Goal: Task Accomplishment & Management: Manage account settings

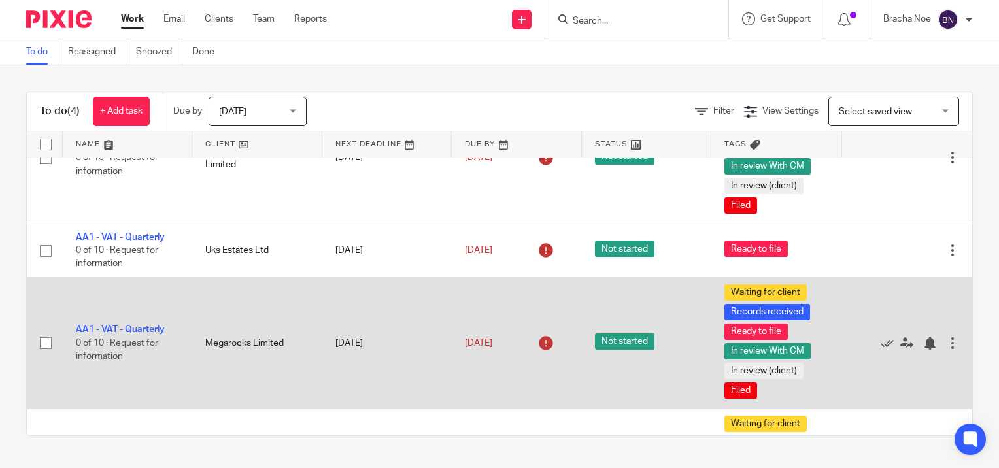
scroll to position [169, 0]
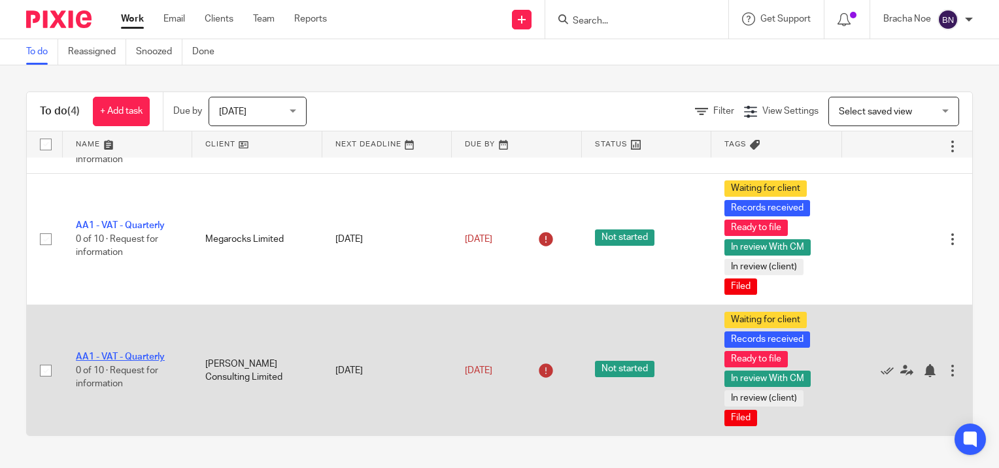
click at [142, 355] on link "AA1 - VAT - Quarterly" at bounding box center [120, 356] width 89 height 9
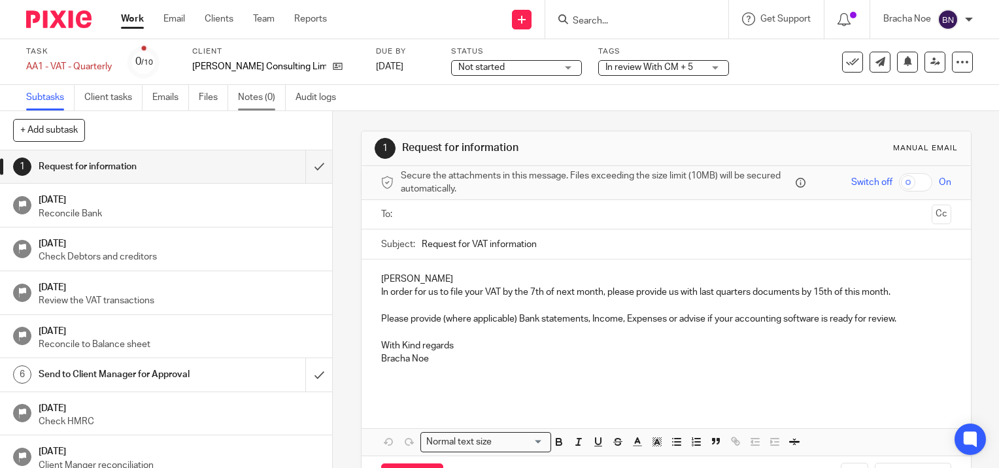
click at [256, 95] on link "Notes (0)" at bounding box center [262, 97] width 48 height 25
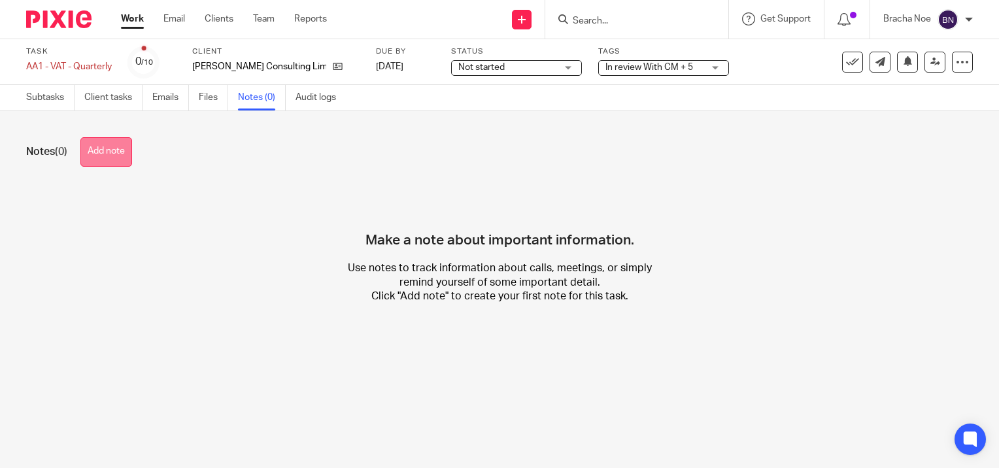
click at [113, 153] on button "Add note" at bounding box center [106, 151] width 52 height 29
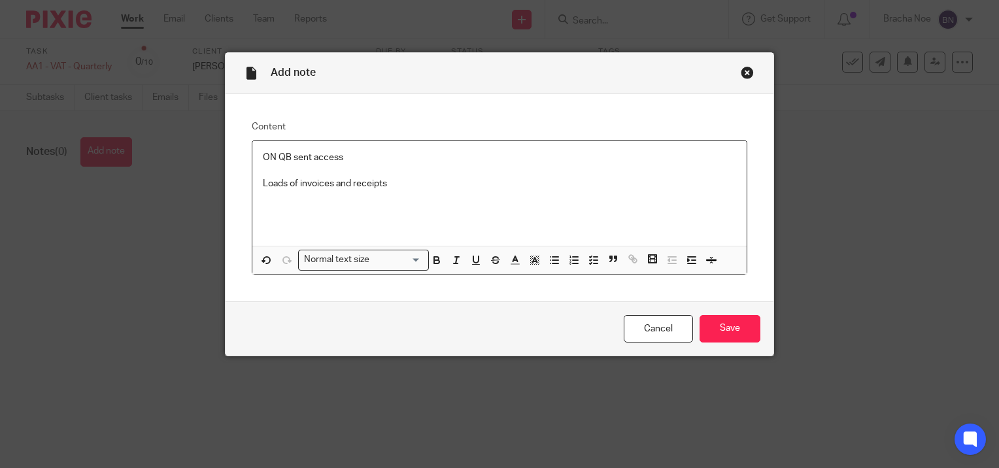
click at [400, 186] on p "Loads of invoices and receipts" at bounding box center [499, 183] width 473 height 13
click at [714, 327] on input "Save" at bounding box center [729, 329] width 61 height 28
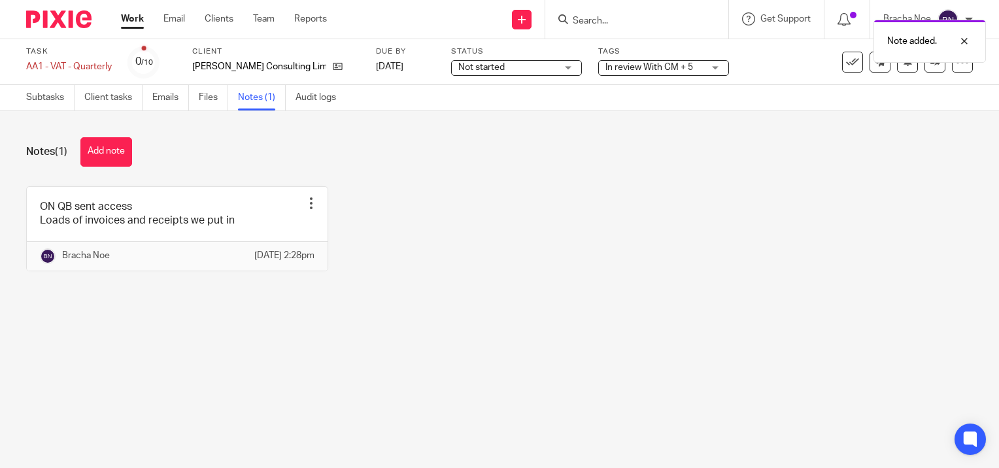
click at [671, 66] on span "In review With CM + 5" at bounding box center [649, 67] width 88 height 9
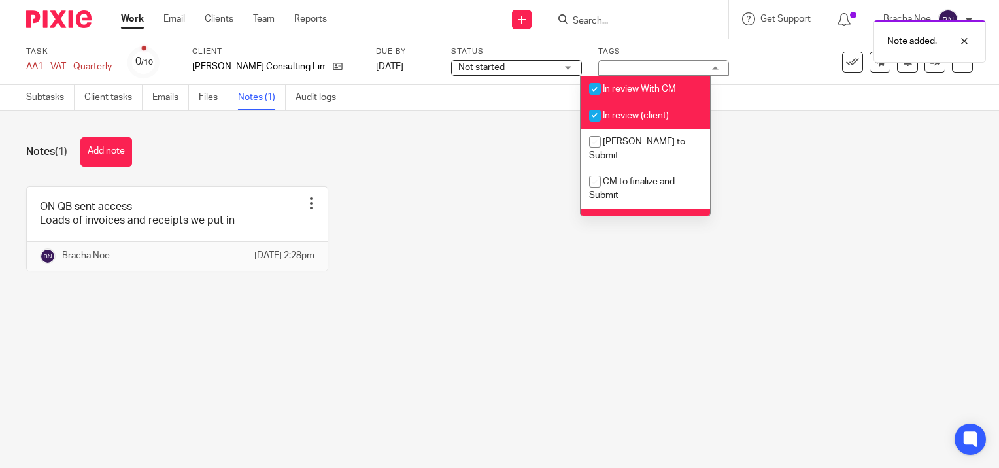
click at [599, 114] on input "checkbox" at bounding box center [594, 115] width 25 height 25
checkbox input "false"
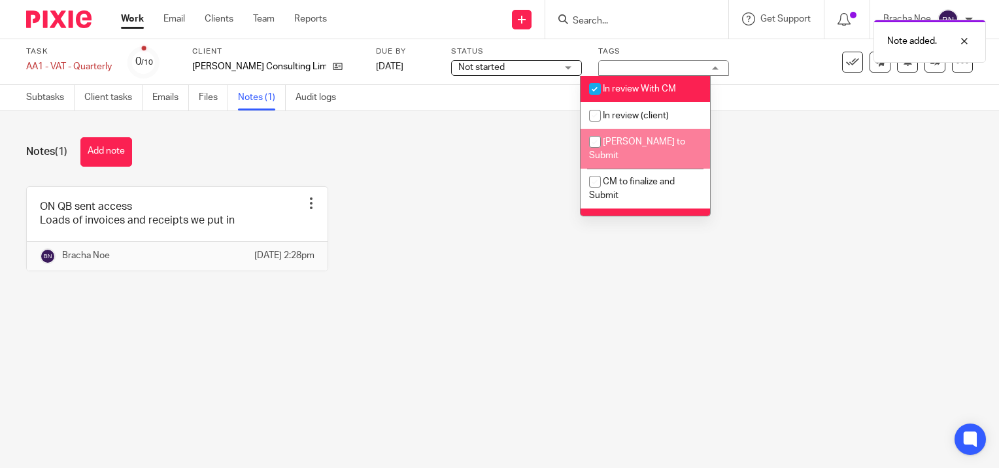
scroll to position [65, 0]
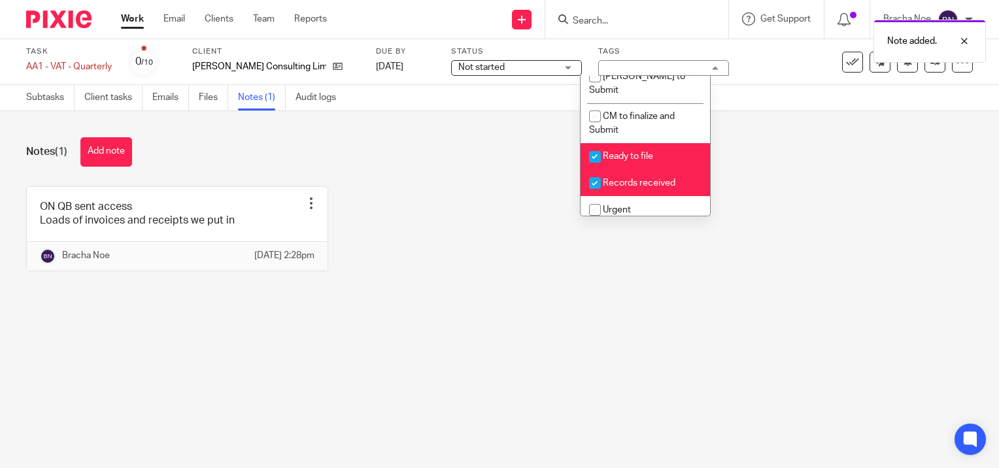
click at [599, 145] on input "checkbox" at bounding box center [594, 156] width 25 height 25
checkbox input "false"
click at [598, 172] on input "checkbox" at bounding box center [594, 183] width 25 height 25
checkbox input "false"
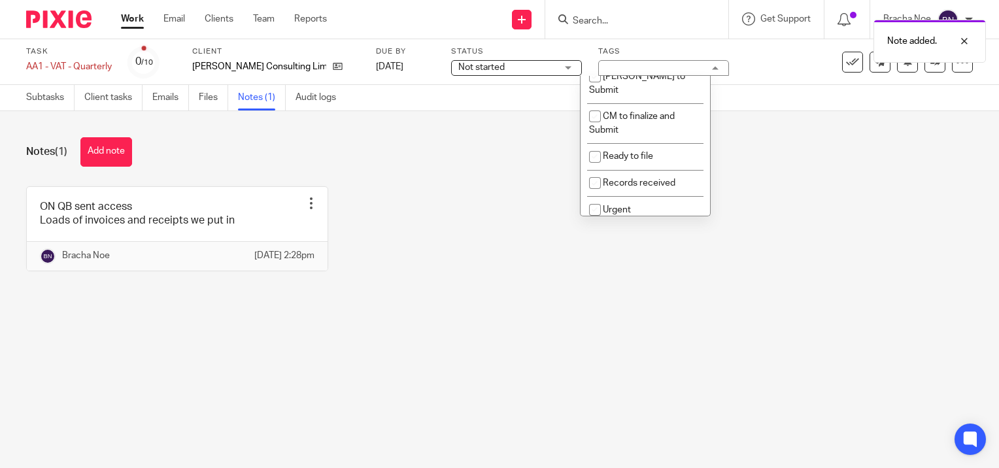
scroll to position [196, 0]
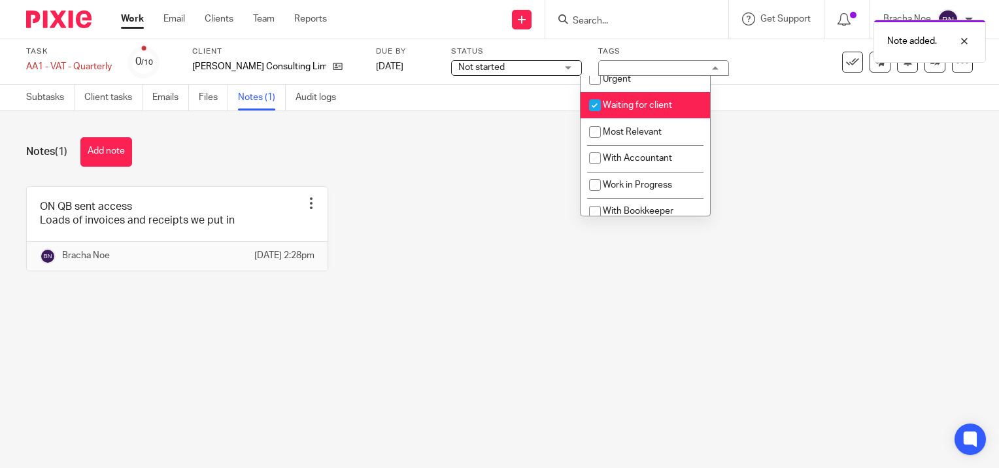
click at [597, 93] on input "checkbox" at bounding box center [594, 105] width 25 height 25
checkbox input "false"
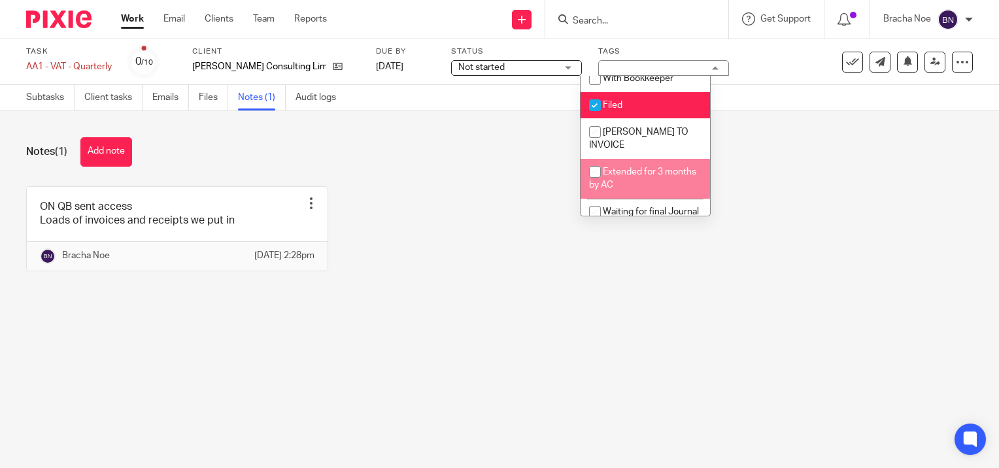
scroll to position [263, 0]
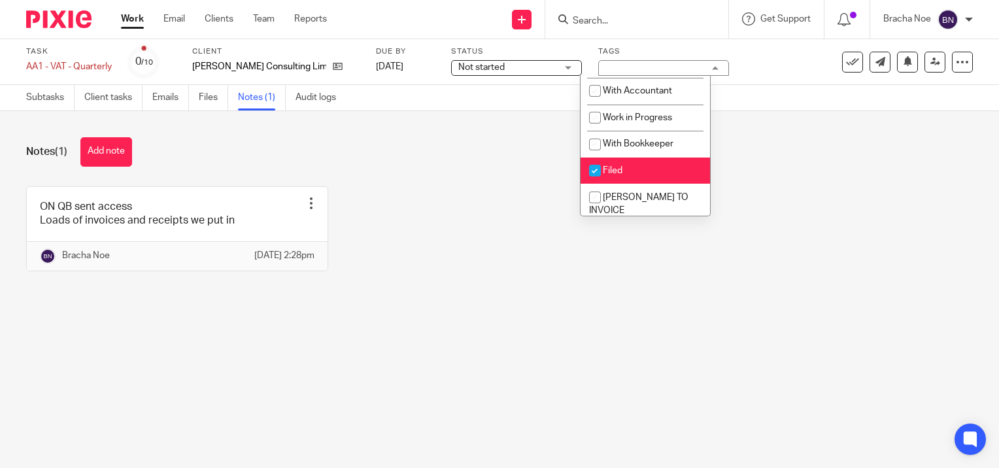
click at [592, 163] on input "checkbox" at bounding box center [594, 170] width 25 height 25
checkbox input "false"
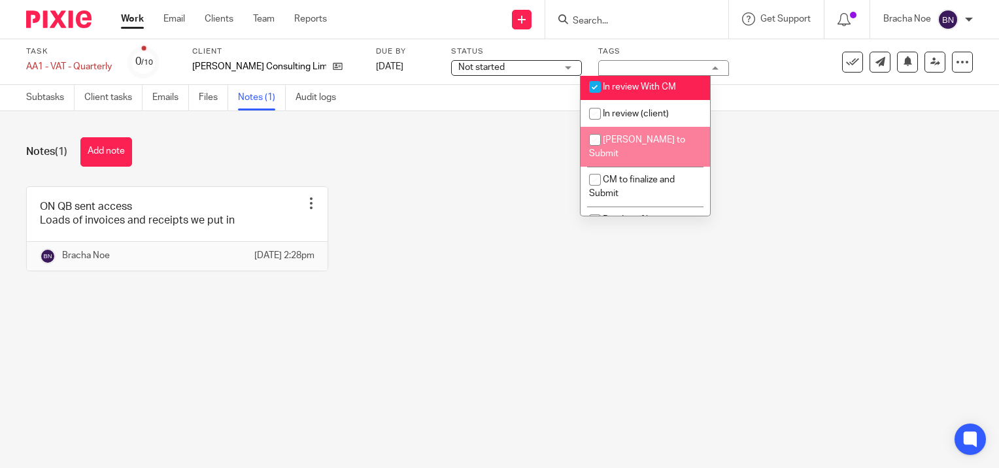
scroll to position [0, 0]
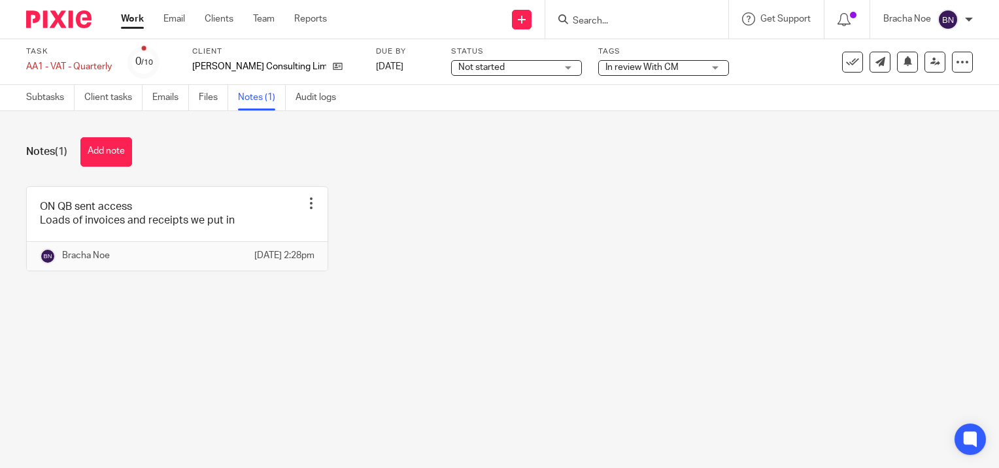
click at [536, 191] on div "ON QB sent access Loads of invoices and receipts we put in Edit note Delete not…" at bounding box center [489, 238] width 967 height 105
click at [930, 61] on icon at bounding box center [935, 62] width 10 height 10
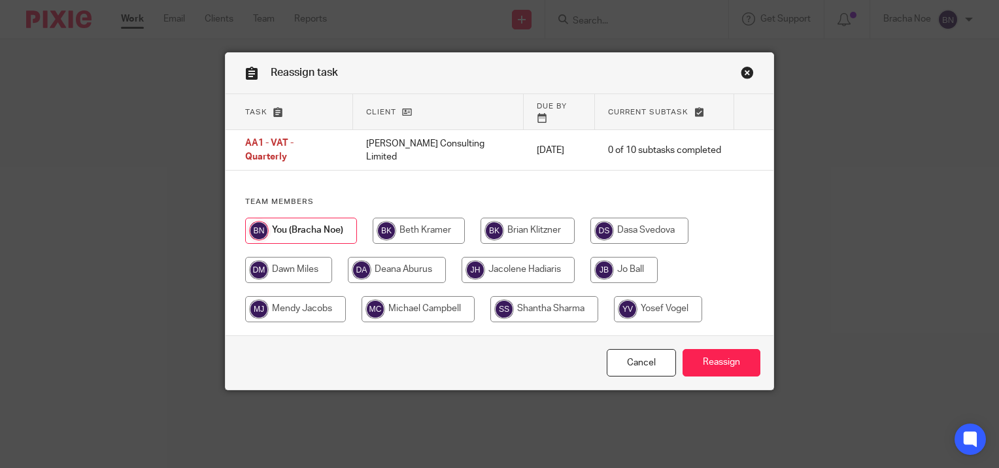
click at [624, 257] on input "radio" at bounding box center [623, 270] width 67 height 26
radio input "true"
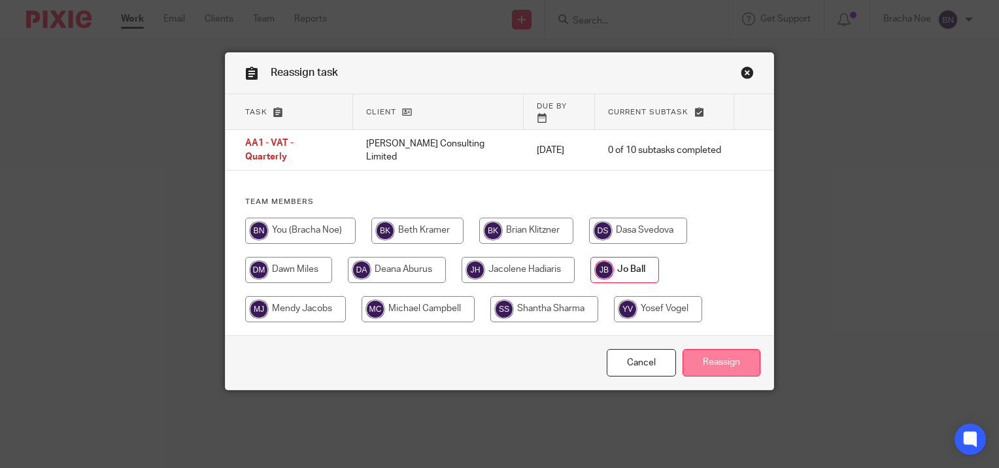
click at [726, 349] on input "Reassign" at bounding box center [721, 363] width 78 height 28
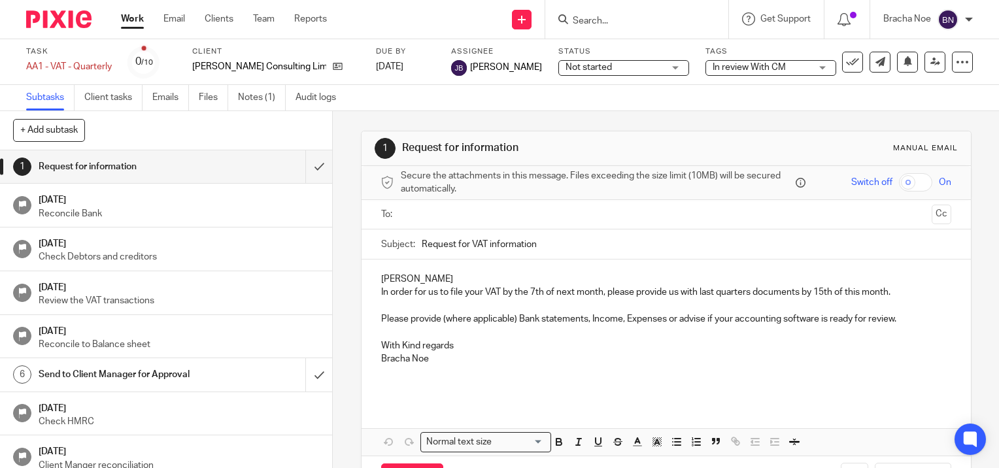
click at [59, 17] on img at bounding box center [58, 19] width 65 height 18
